Goal: Task Accomplishment & Management: Manage account settings

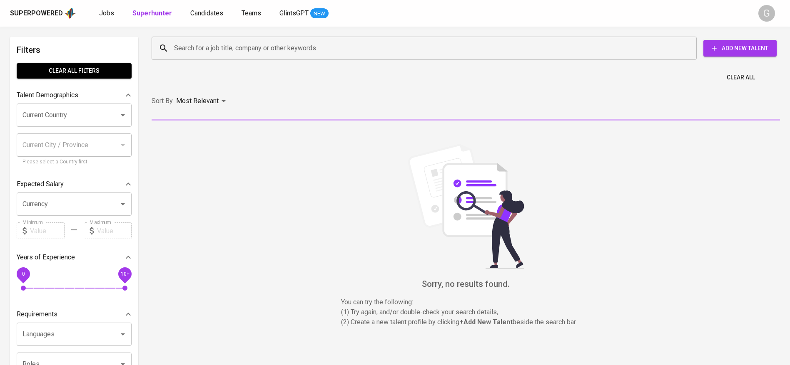
click at [112, 12] on span "Jobs" at bounding box center [106, 13] width 15 height 8
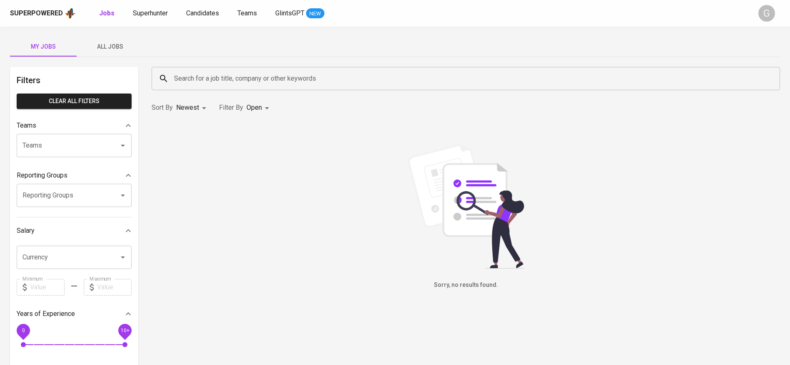
click at [105, 49] on span "All Jobs" at bounding box center [110, 47] width 57 height 10
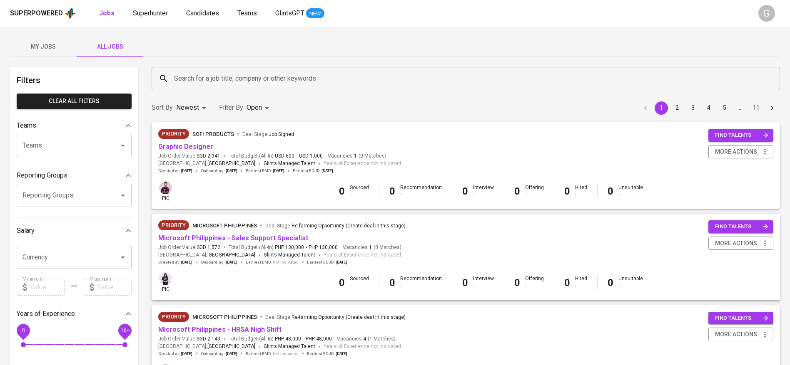
click at [201, 76] on input "Search for a job title, company or other keywords" at bounding box center [467, 79] width 591 height 16
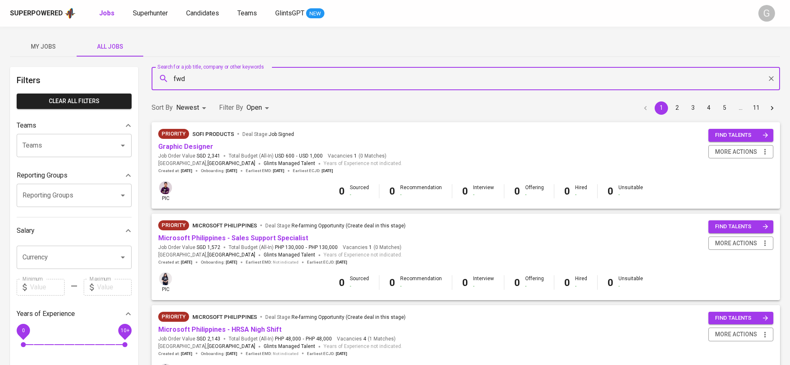
type input "fwd"
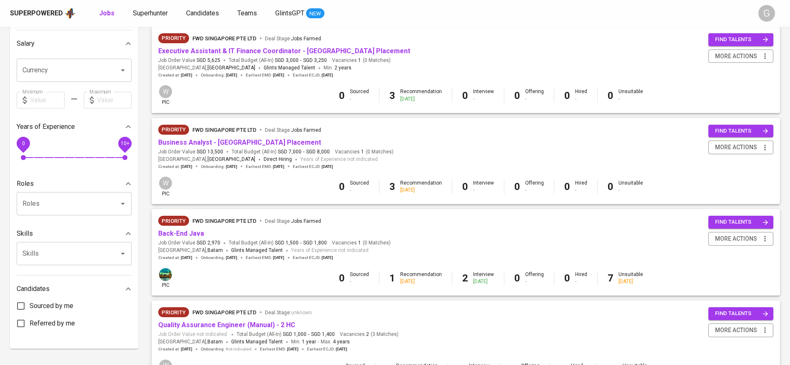
scroll to position [266, 0]
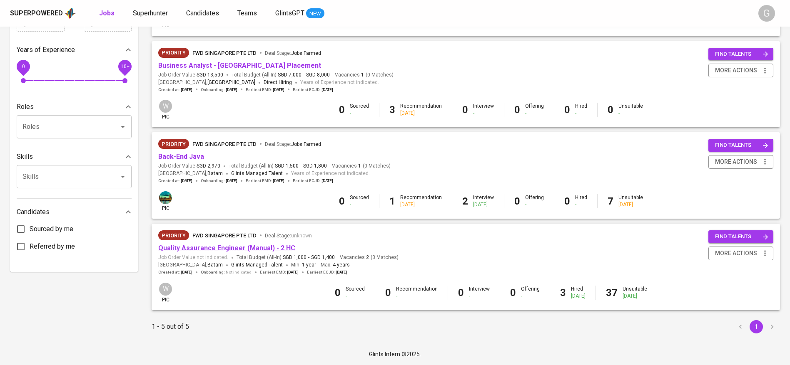
click at [213, 248] on link "Quality Assurance Engineer (Manual) - 2 HC" at bounding box center [226, 248] width 137 height 8
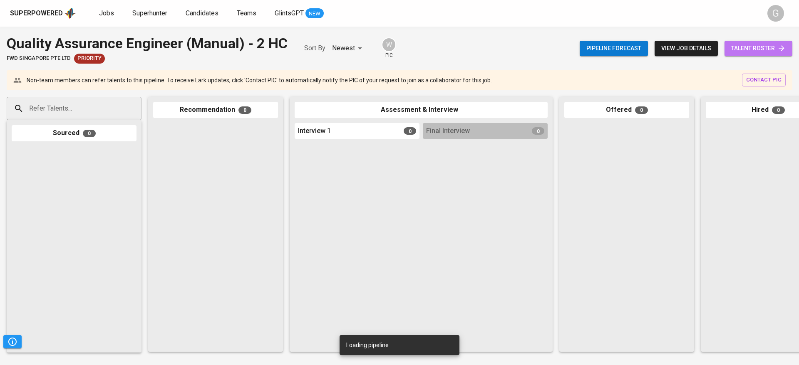
click at [740, 47] on span "talent roster" at bounding box center [758, 48] width 55 height 10
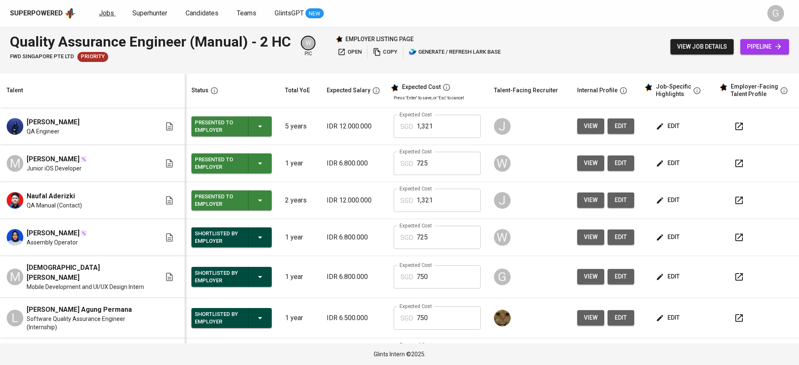
click at [108, 14] on span "Jobs" at bounding box center [106, 13] width 15 height 8
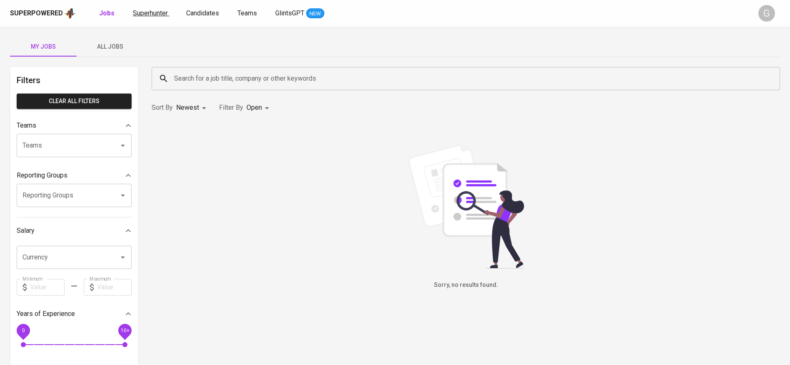
click at [146, 15] on span "Superhunter" at bounding box center [150, 13] width 35 height 8
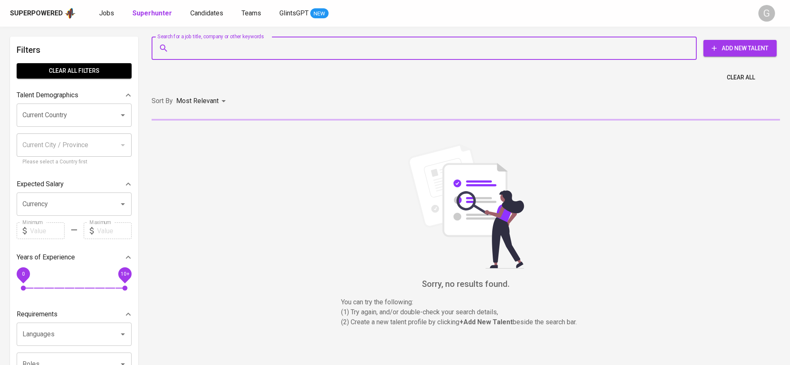
click at [213, 54] on input "Search for a job title, company or other keywords" at bounding box center [426, 48] width 508 height 16
paste input "[EMAIL_ADDRESS][PERSON_NAME][DOMAIN_NAME]"
type input "[EMAIL_ADDRESS][PERSON_NAME][DOMAIN_NAME]"
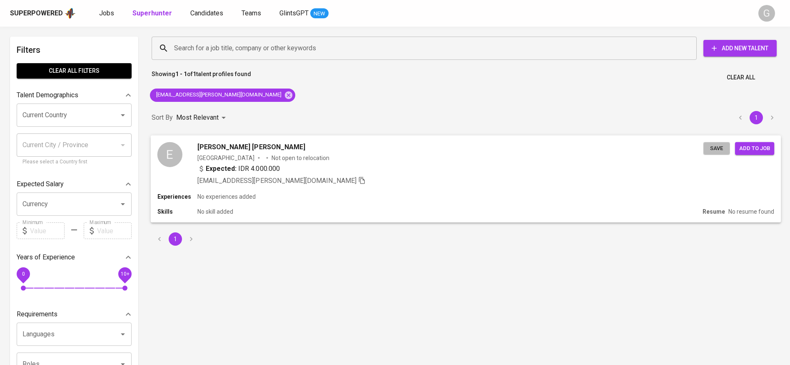
click at [718, 147] on span "Save" at bounding box center [716, 149] width 18 height 10
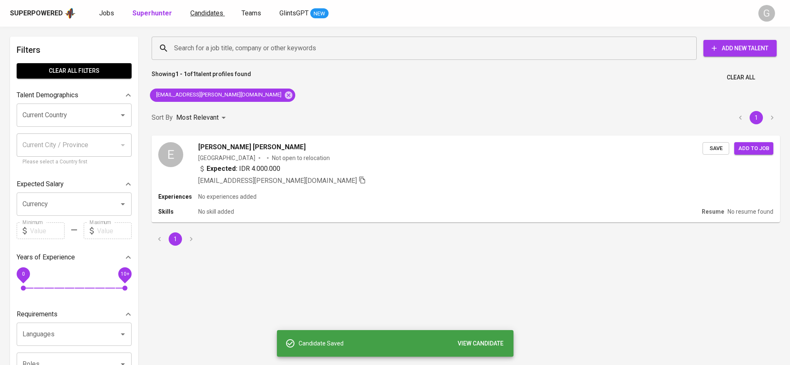
click at [203, 13] on span "Candidates" at bounding box center [206, 13] width 33 height 8
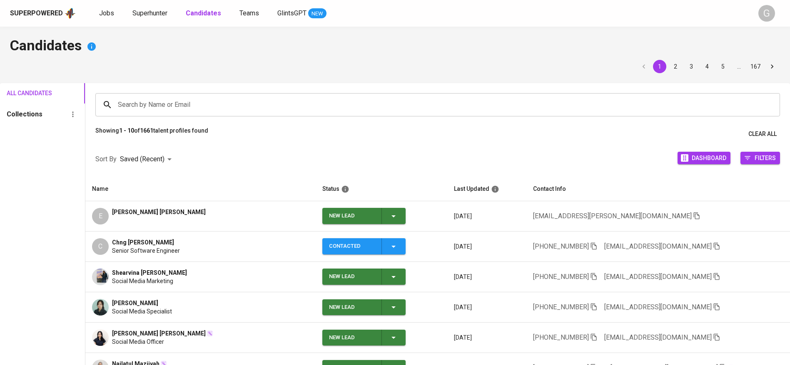
click at [363, 216] on span "New Lead" at bounding box center [363, 216] width 77 height 16
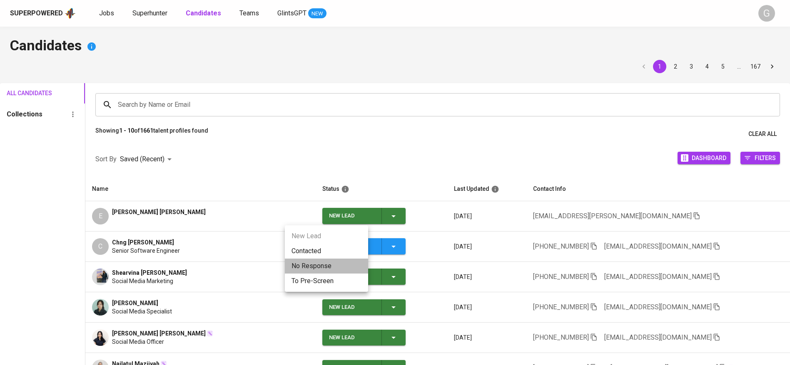
click at [351, 259] on li "No Response" at bounding box center [326, 266] width 83 height 15
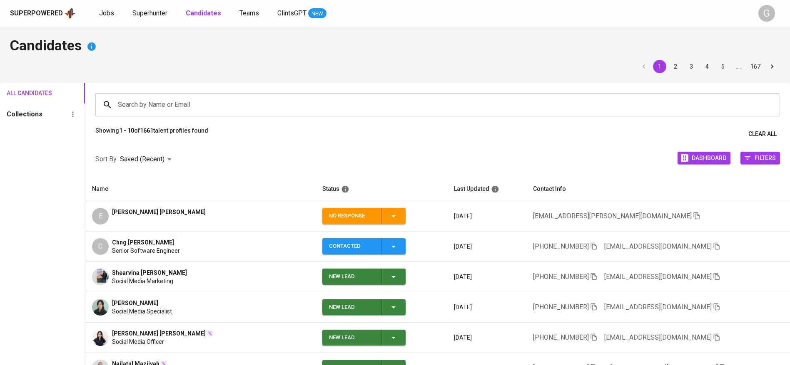
click at [363, 221] on span "No Response" at bounding box center [363, 216] width 77 height 16
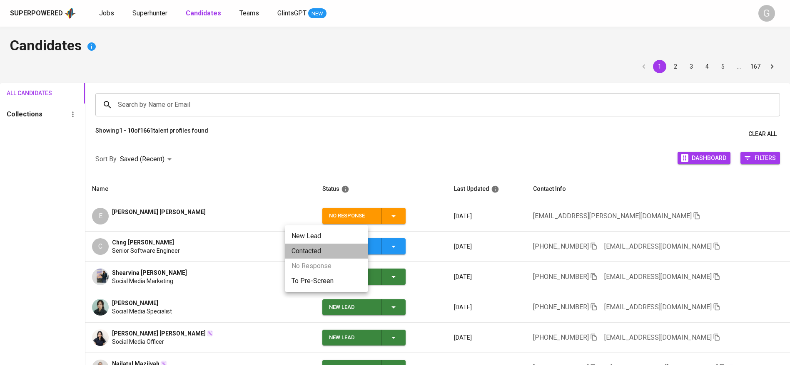
click at [343, 251] on li "Contacted" at bounding box center [326, 251] width 83 height 15
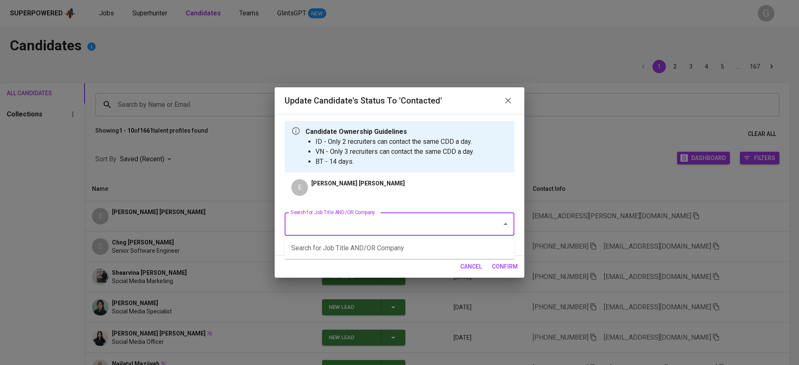
click at [373, 219] on input "Search for Job Title AND/OR Company" at bounding box center [387, 224] width 199 height 16
type input "everything good"
click at [370, 250] on li "Ecommerce & Social Media Specialist (Everything good Pte Ltd)" at bounding box center [400, 248] width 230 height 15
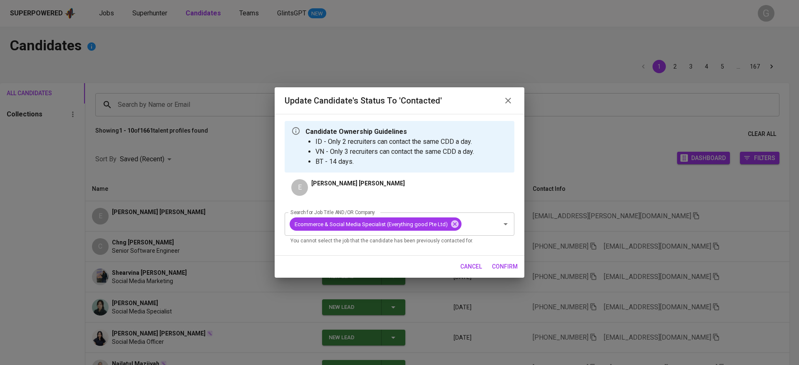
click at [510, 267] on span "confirm" at bounding box center [505, 267] width 26 height 10
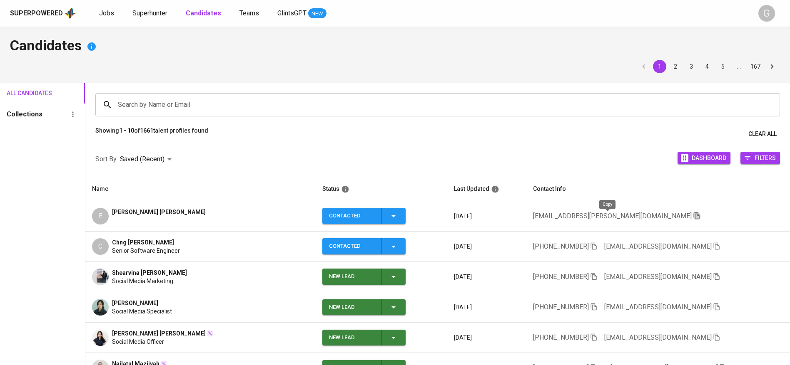
click at [693, 215] on icon "button" at bounding box center [696, 216] width 6 height 7
click at [188, 171] on div "Sort By Saved (Recent) DESC Dashboard Filters" at bounding box center [437, 159] width 704 height 35
click at [149, 10] on span "Superhunter" at bounding box center [149, 13] width 35 height 8
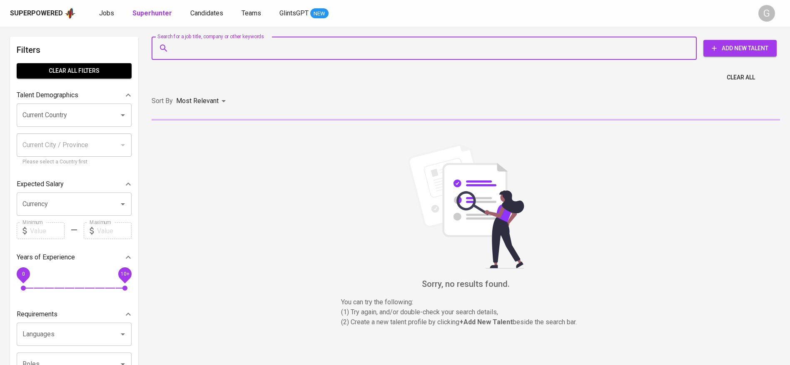
click at [189, 47] on input "Search for a job title, company or other keywords" at bounding box center [426, 48] width 508 height 16
paste input "[EMAIL_ADDRESS][DOMAIN_NAME]"
type input "[EMAIL_ADDRESS][DOMAIN_NAME]"
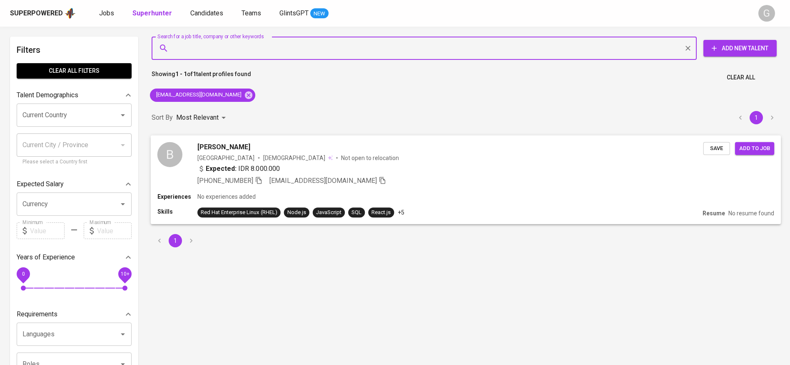
click at [718, 147] on span "Save" at bounding box center [716, 149] width 18 height 10
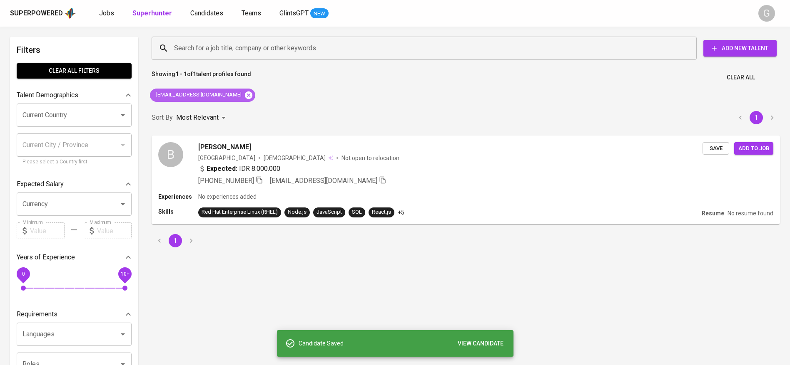
click at [245, 97] on icon at bounding box center [248, 94] width 7 height 7
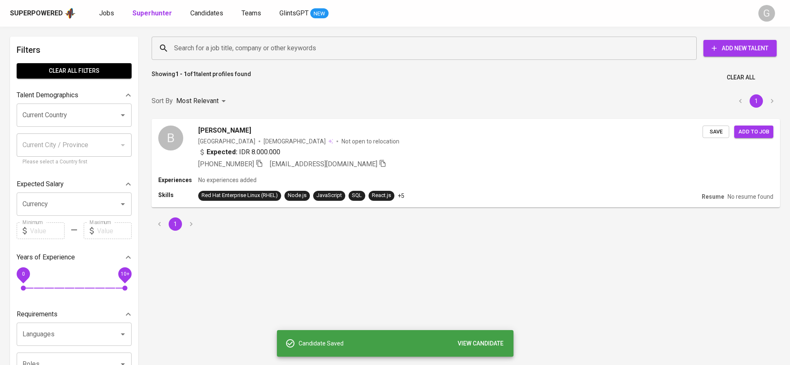
click at [238, 57] on div "Search for a job title, company or other keywords" at bounding box center [424, 48] width 545 height 23
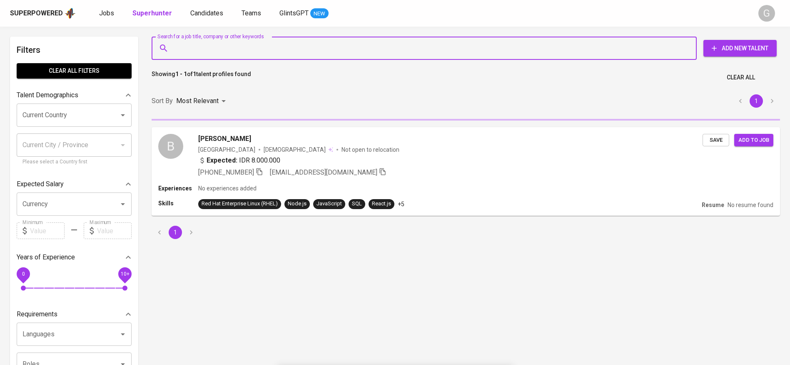
paste input "[EMAIL_ADDRESS][DOMAIN_NAME]"
type input "[EMAIL_ADDRESS][DOMAIN_NAME]"
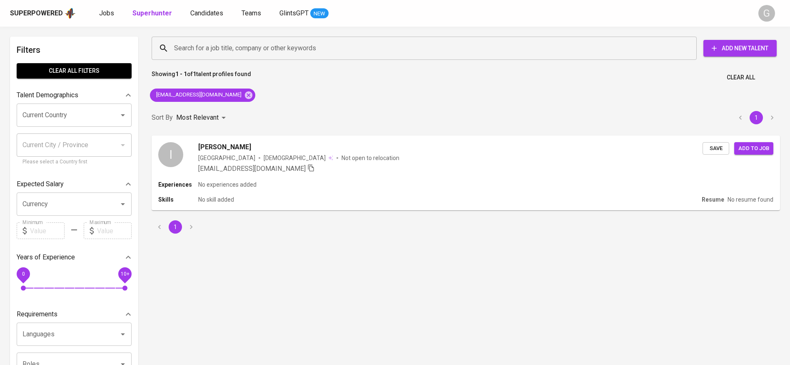
click at [722, 147] on span "Save" at bounding box center [716, 149] width 18 height 10
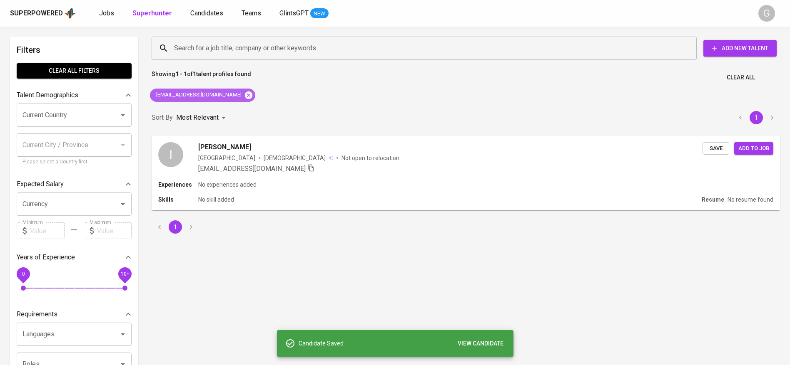
click at [245, 93] on icon at bounding box center [248, 94] width 7 height 7
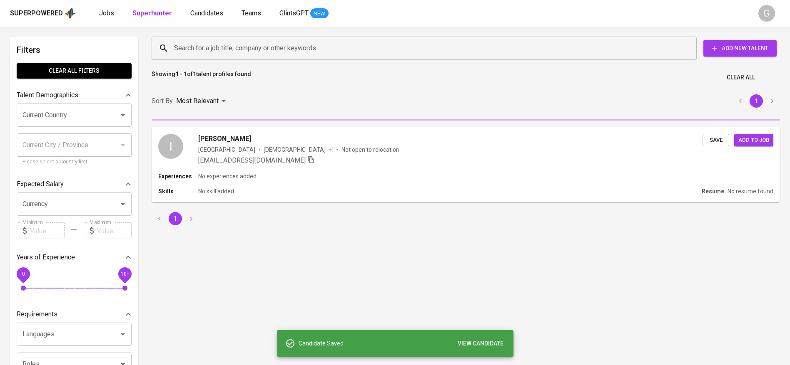
click at [255, 42] on input "Search for a job title, company or other keywords" at bounding box center [426, 48] width 508 height 16
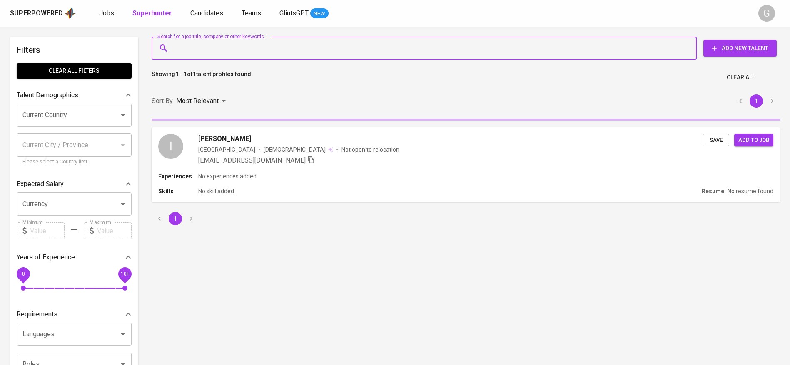
paste input "[EMAIL_ADDRESS][DOMAIN_NAME]"
type input "[EMAIL_ADDRESS][DOMAIN_NAME]"
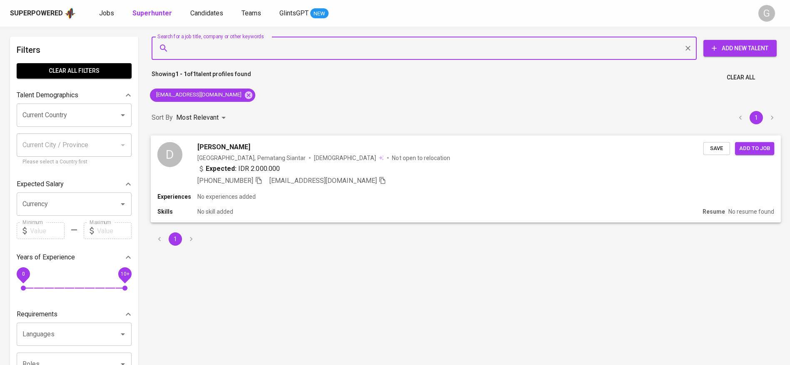
click at [718, 149] on span "Save" at bounding box center [716, 149] width 18 height 10
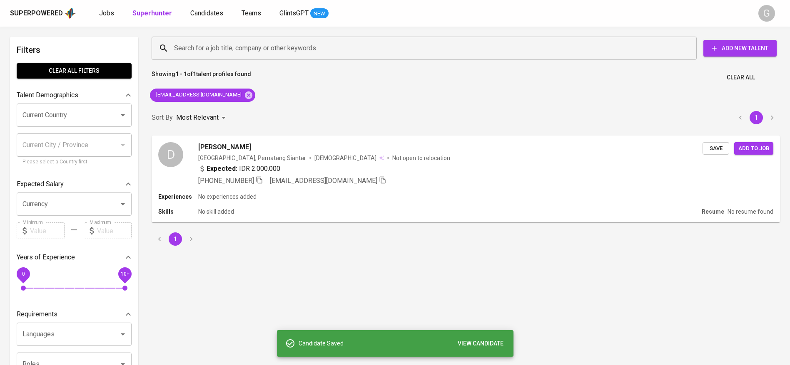
click at [186, 22] on div "Superpowered Jobs Superhunter Candidates Teams GlintsGPT NEW G" at bounding box center [395, 13] width 790 height 27
click at [210, 13] on span "Candidates" at bounding box center [206, 13] width 33 height 8
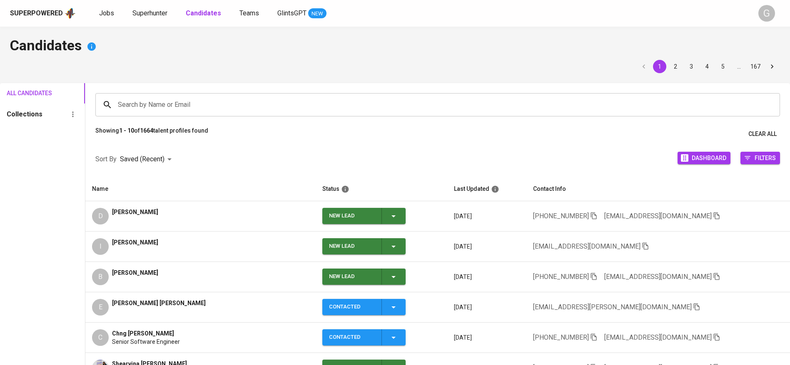
click at [388, 213] on icon "button" at bounding box center [393, 216] width 10 height 10
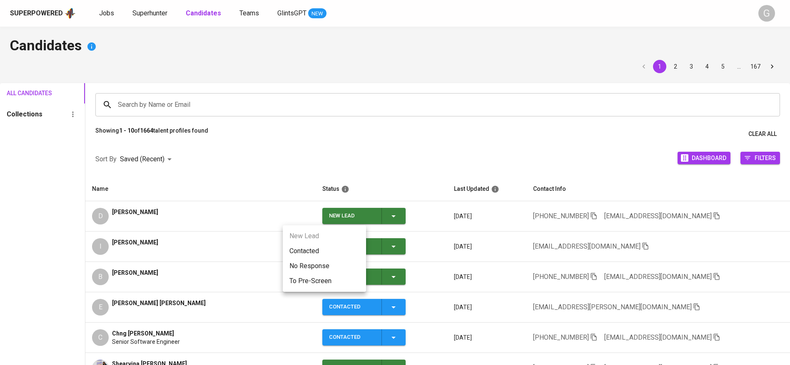
click at [321, 248] on li "Contacted" at bounding box center [324, 251] width 83 height 15
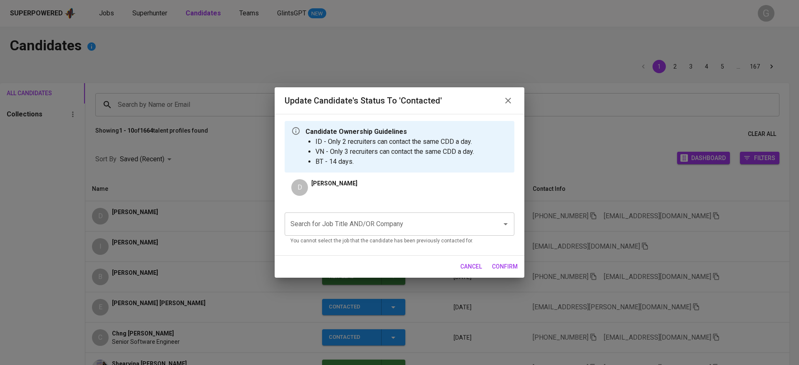
click at [358, 226] on input "Search for Job Title AND/OR Company" at bounding box center [387, 224] width 199 height 16
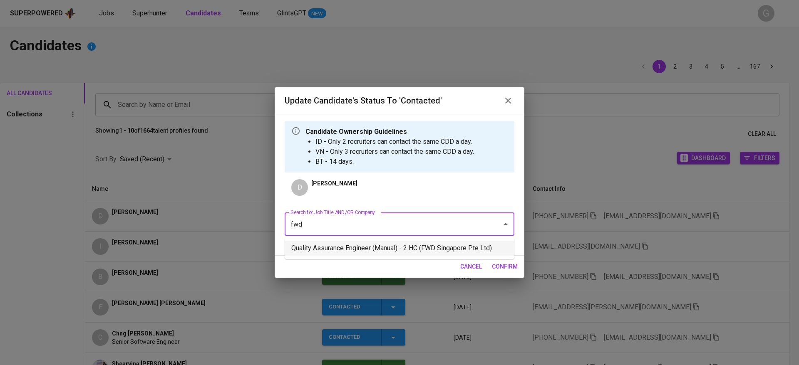
click at [384, 248] on li "Quality Assurance Engineer (Manual) - 2 HC (FWD Singapore Pte Ltd)" at bounding box center [400, 248] width 230 height 15
type input "fwd"
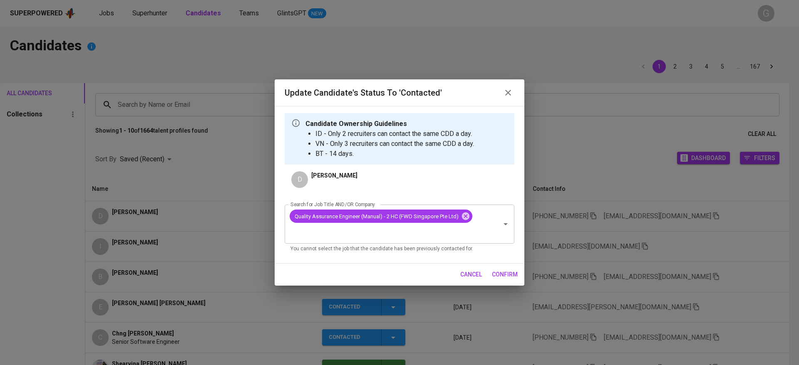
click at [505, 273] on span "confirm" at bounding box center [505, 275] width 26 height 10
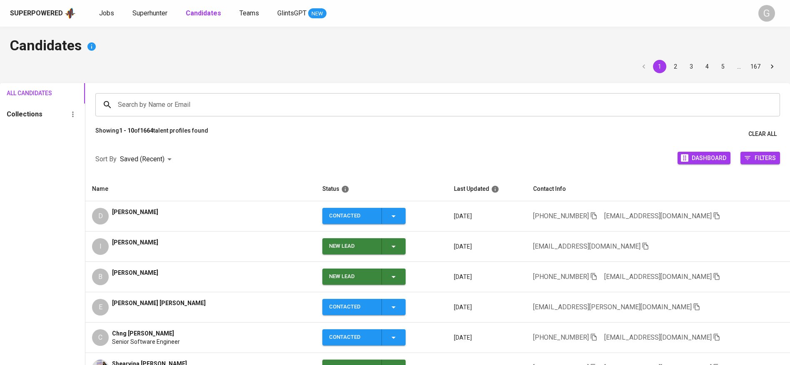
click at [364, 246] on button "New Lead" at bounding box center [363, 246] width 83 height 16
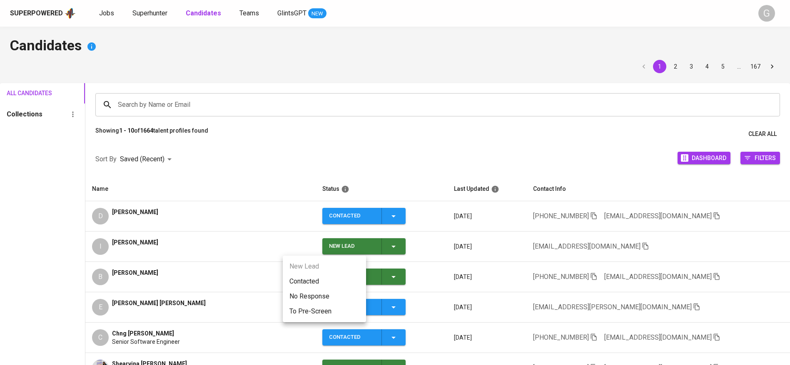
click at [326, 285] on li "Contacted" at bounding box center [324, 281] width 83 height 15
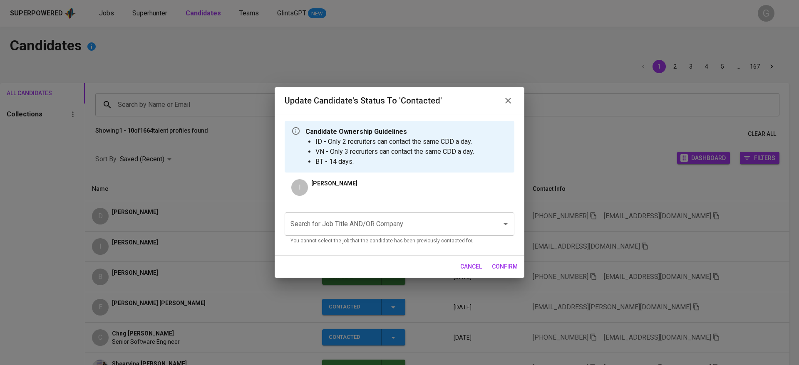
click at [339, 230] on input "Search for Job Title AND/OR Company" at bounding box center [387, 224] width 199 height 16
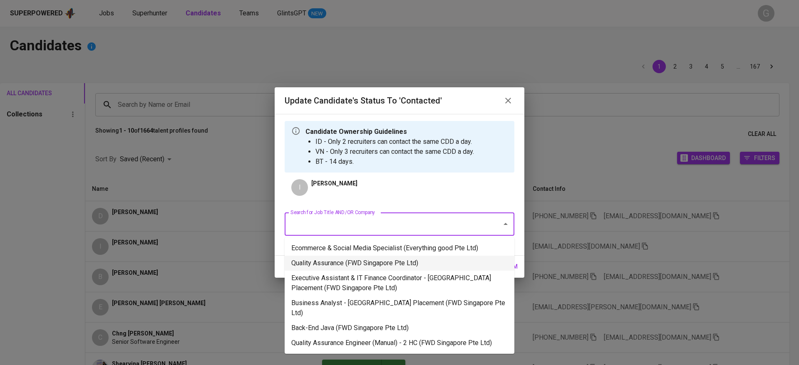
click at [349, 266] on li "Quality Assurance (FWD Singapore Pte Ltd)" at bounding box center [400, 263] width 230 height 15
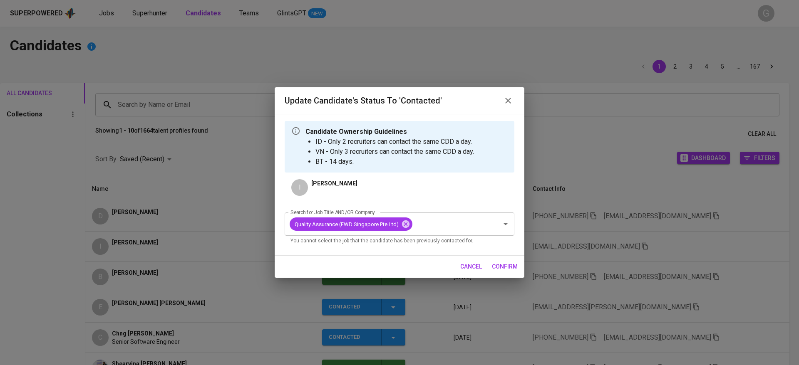
click at [505, 264] on span "confirm" at bounding box center [505, 267] width 26 height 10
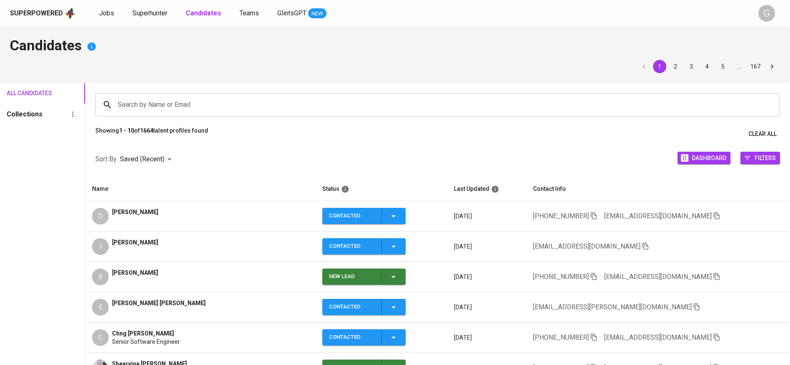
click at [388, 273] on icon "button" at bounding box center [393, 277] width 10 height 10
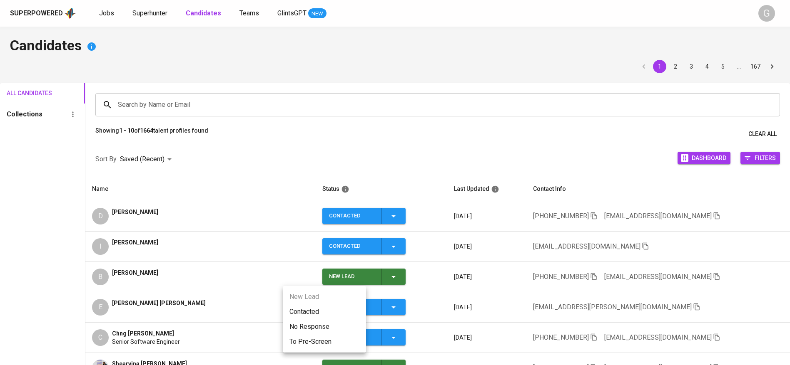
click at [310, 314] on li "Contacted" at bounding box center [324, 312] width 83 height 15
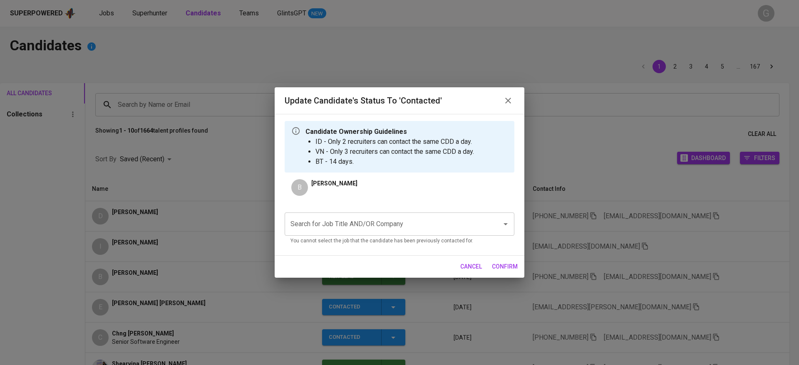
click at [346, 227] on input "Search for Job Title AND/OR Company" at bounding box center [387, 224] width 199 height 16
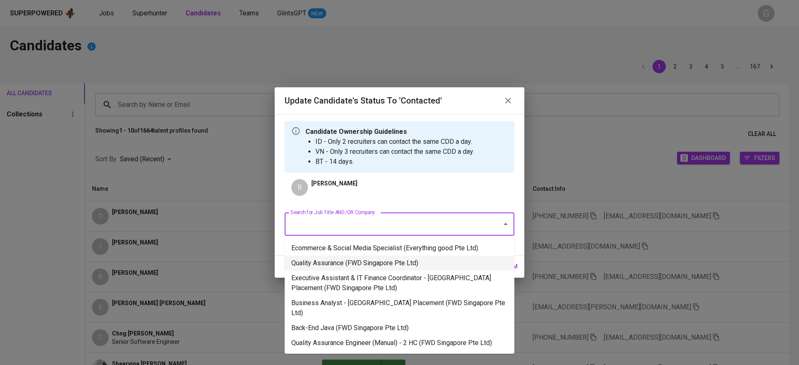
click at [361, 264] on li "Quality Assurance (FWD Singapore Pte Ltd)" at bounding box center [400, 263] width 230 height 15
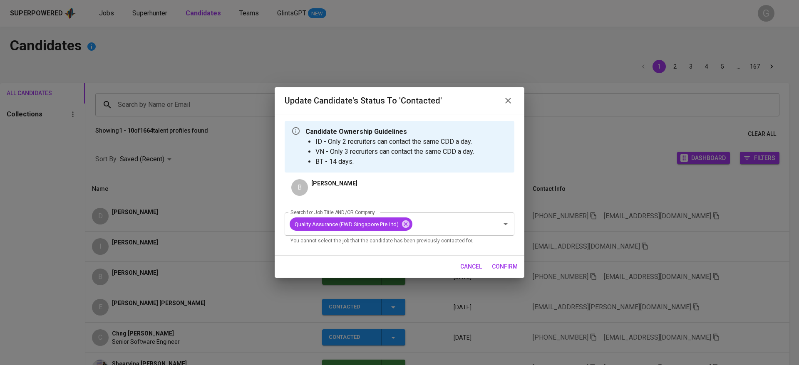
click at [514, 267] on span "confirm" at bounding box center [505, 267] width 26 height 10
